Goal: Navigation & Orientation: Find specific page/section

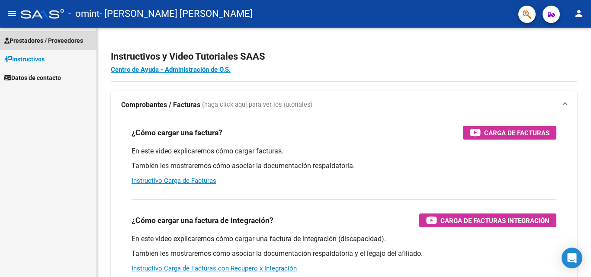
click at [49, 36] on span "Prestadores / Proveedores" at bounding box center [43, 41] width 79 height 10
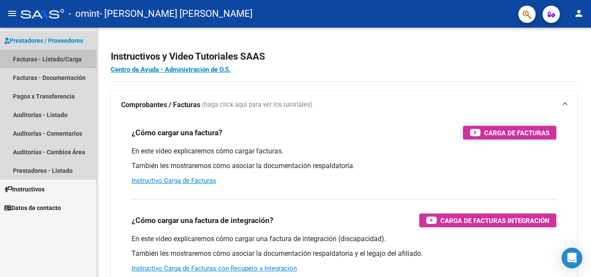
click at [68, 58] on link "Facturas - Listado/Carga" at bounding box center [48, 59] width 97 height 19
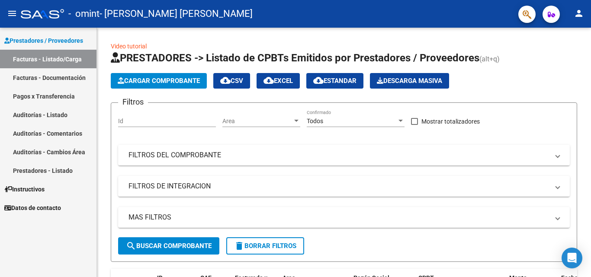
click at [41, 247] on div "Prestadores / Proveedores Facturas - Listado/Carga Facturas - Documentación Pag…" at bounding box center [48, 153] width 97 height 250
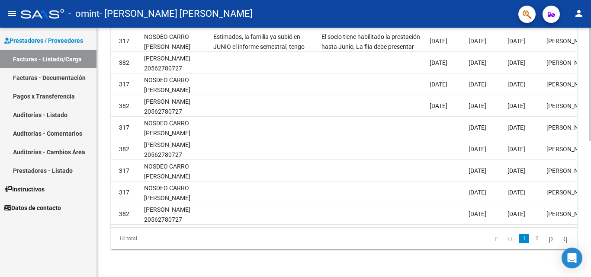
scroll to position [0, 1200]
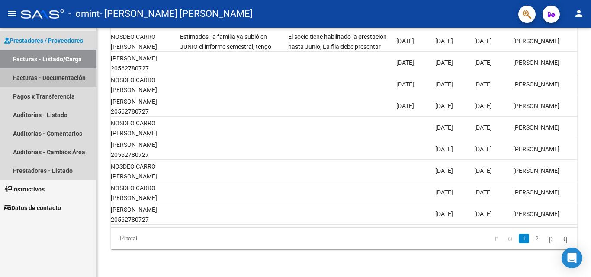
click at [64, 74] on link "Facturas - Documentación" at bounding box center [48, 77] width 97 height 19
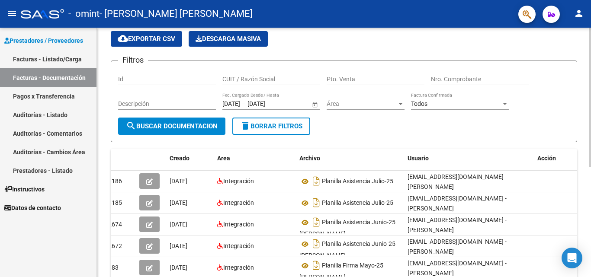
scroll to position [24, 0]
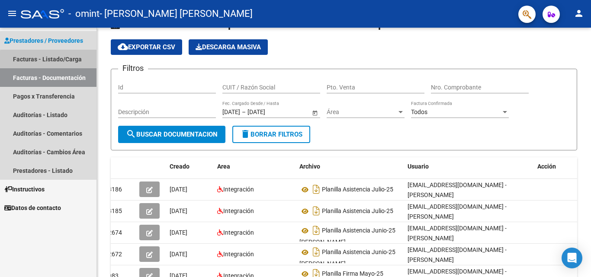
click at [65, 61] on link "Facturas - Listado/Carga" at bounding box center [48, 59] width 97 height 19
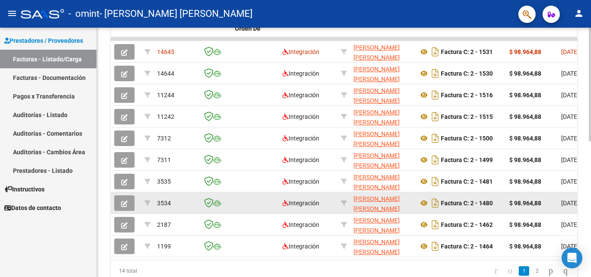
scroll to position [299, 0]
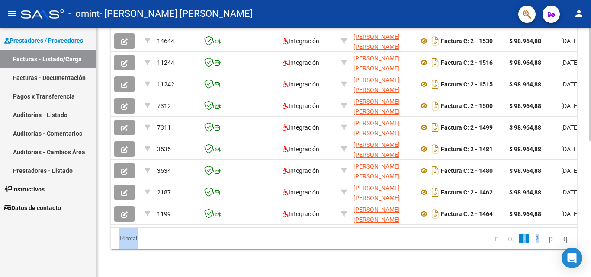
drag, startPoint x: 233, startPoint y: 225, endPoint x: 340, endPoint y: 232, distance: 107.1
click at [450, 256] on div "Video tutorial PRESTADORES -> Listado de CPBTs Emitidos por Prestadores / Prove…" at bounding box center [344, 7] width 494 height 542
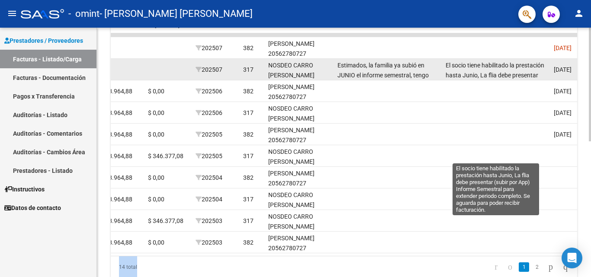
scroll to position [212, 0]
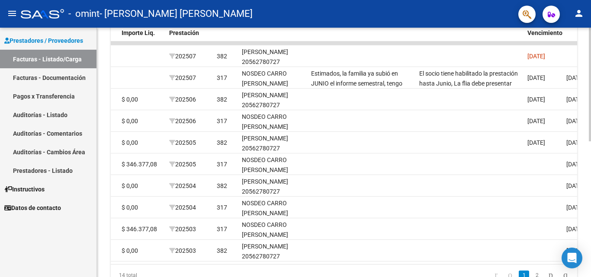
scroll to position [299, 0]
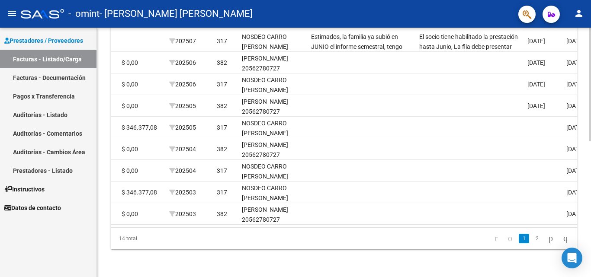
drag, startPoint x: 396, startPoint y: 221, endPoint x: 504, endPoint y: 227, distance: 108.4
click at [504, 227] on datatable-body "14645 Integración [PERSON_NAME] [PERSON_NAME] 27207295340 Factura C: 2 - 1531 $…" at bounding box center [344, 116] width 467 height 223
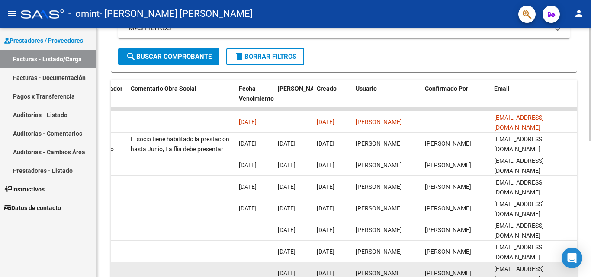
scroll to position [169, 0]
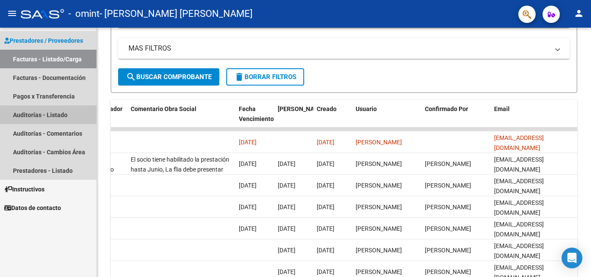
click at [51, 115] on link "Auditorías - Listado" at bounding box center [48, 115] width 97 height 19
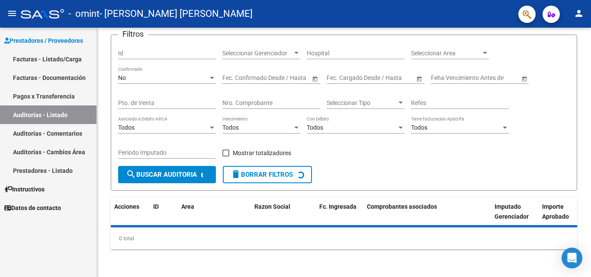
scroll to position [78, 0]
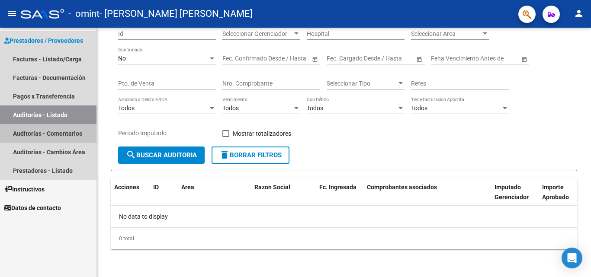
click at [49, 135] on link "Auditorías - Comentarios" at bounding box center [48, 133] width 97 height 19
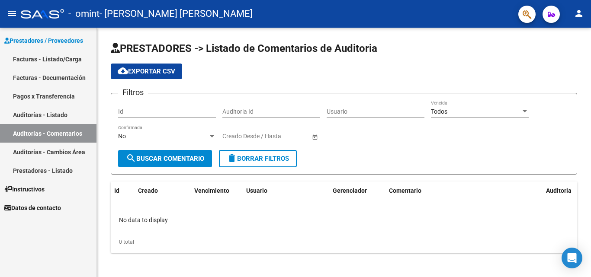
click at [61, 73] on link "Facturas - Documentación" at bounding box center [48, 77] width 97 height 19
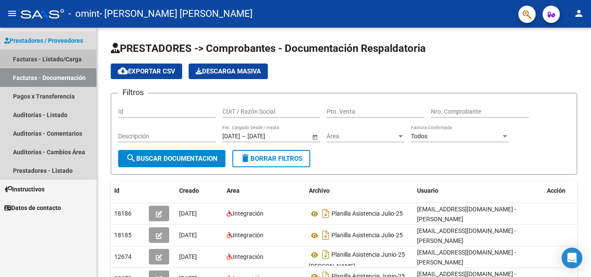
click at [61, 58] on link "Facturas - Listado/Carga" at bounding box center [48, 59] width 97 height 19
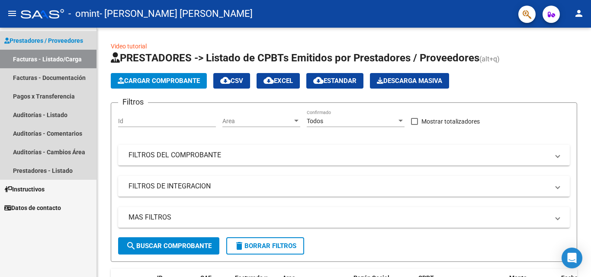
click at [71, 41] on span "Prestadores / Proveedores" at bounding box center [43, 41] width 79 height 10
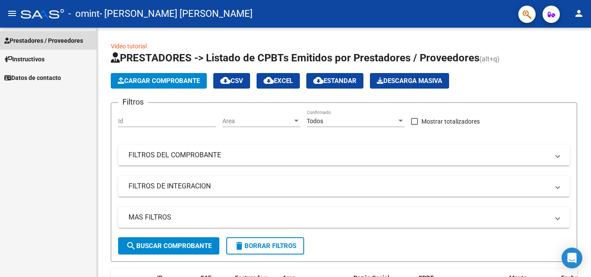
click at [71, 41] on span "Prestadores / Proveedores" at bounding box center [43, 41] width 79 height 10
